Goal: Information Seeking & Learning: Learn about a topic

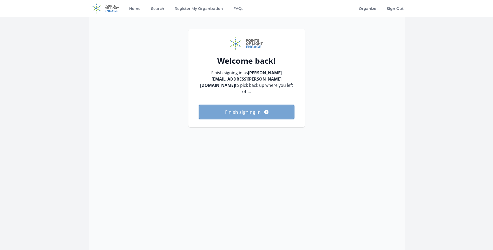
click at [240, 105] on button "Finish signing in" at bounding box center [247, 112] width 96 height 14
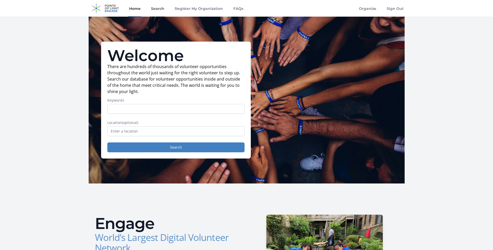
click at [152, 10] on link "Search" at bounding box center [157, 8] width 15 height 17
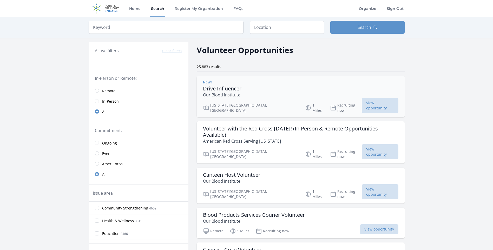
click at [310, 86] on div "New! Drive Influencer Our Blood Institute" at bounding box center [300, 89] width 195 height 18
